Goal: Task Accomplishment & Management: Manage account settings

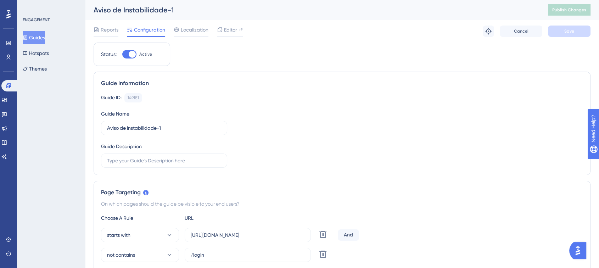
click at [125, 53] on div at bounding box center [129, 54] width 14 height 9
click at [122, 54] on input "Active" at bounding box center [122, 54] width 0 height 0
checkbox input "false"
click at [565, 32] on span "Save" at bounding box center [569, 31] width 10 height 6
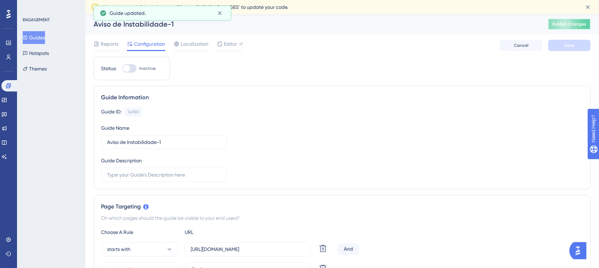
click at [571, 21] on span "Publish Changes" at bounding box center [569, 24] width 34 height 6
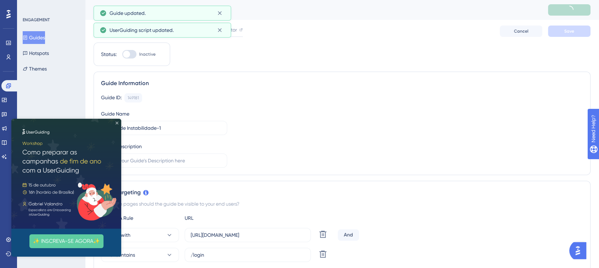
drag, startPoint x: 118, startPoint y: 124, endPoint x: 115, endPoint y: 220, distance: 96.4
click at [118, 124] on icon "Close Preview" at bounding box center [117, 123] width 3 height 3
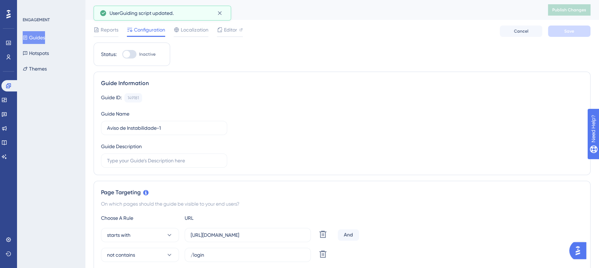
click at [40, 38] on button "Guides" at bounding box center [34, 37] width 22 height 13
